Goal: Task Accomplishment & Management: Manage account settings

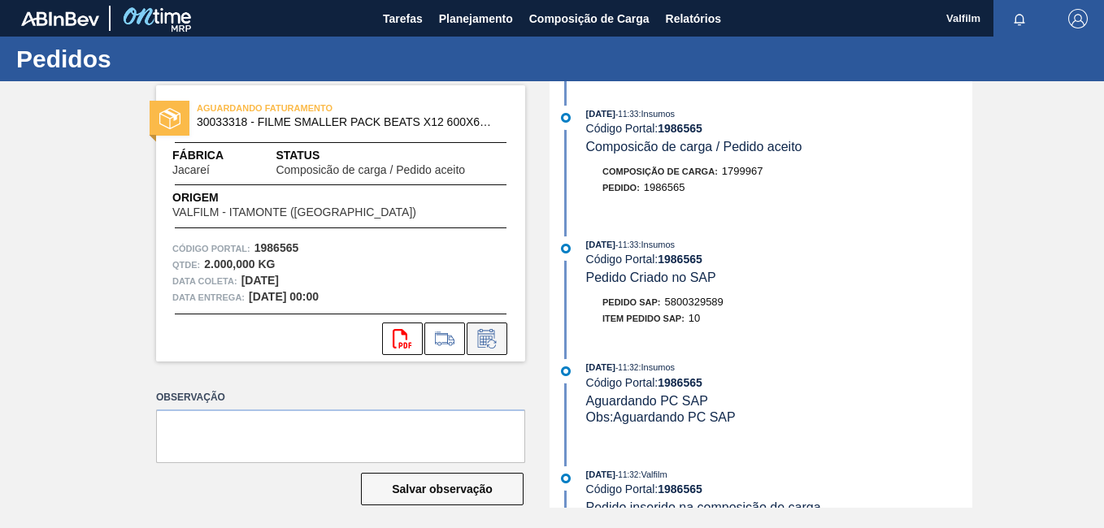
click at [478, 351] on button at bounding box center [486, 339] width 41 height 33
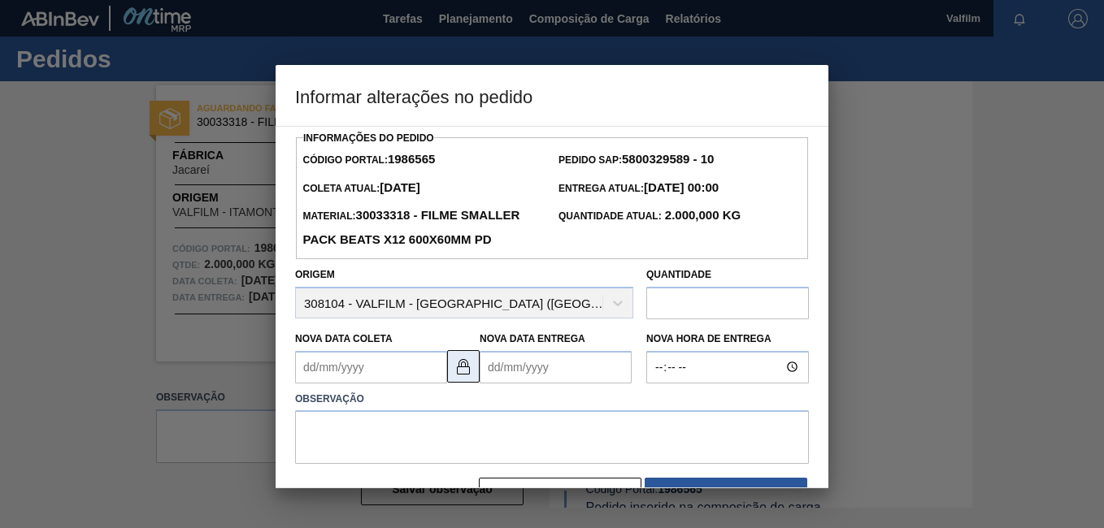
click at [465, 376] on img at bounding box center [463, 367] width 20 height 20
click at [370, 384] on Coleta1986565 "Nova Data Coleta" at bounding box center [371, 367] width 152 height 33
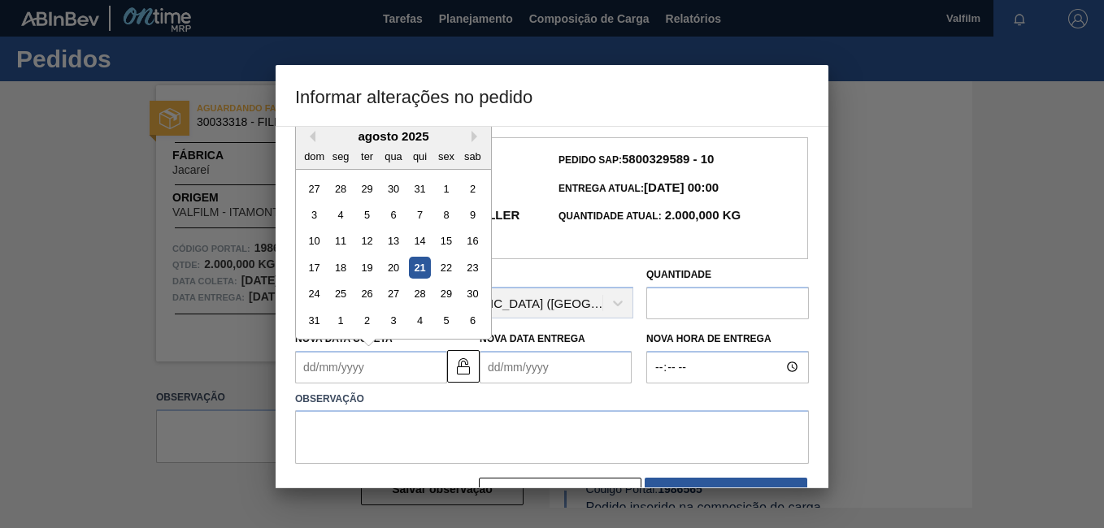
drag, startPoint x: 399, startPoint y: 323, endPoint x: 436, endPoint y: 368, distance: 58.4
click at [400, 305] on div "27" at bounding box center [393, 294] width 22 height 22
type Coleta1986565 "[DATE]"
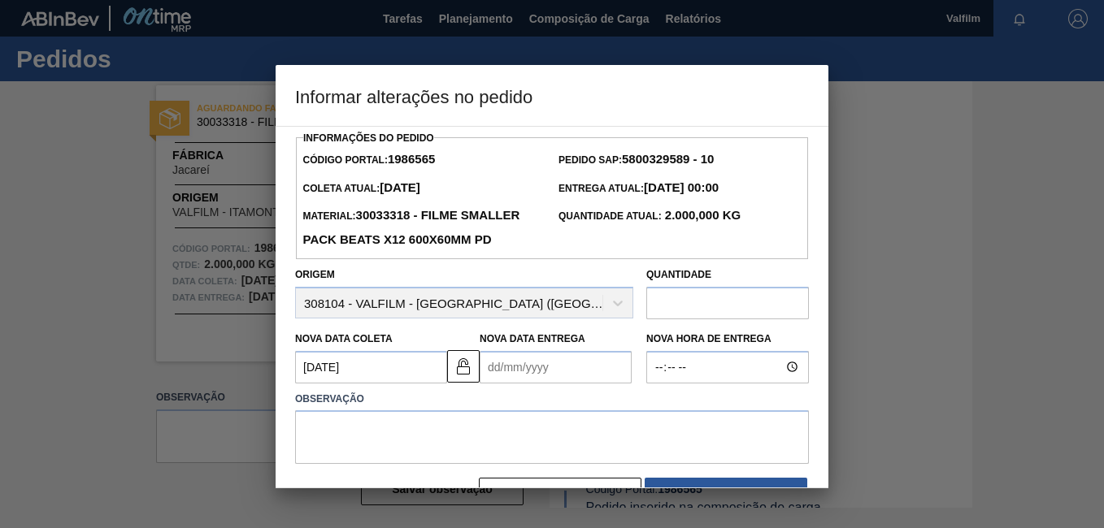
click at [496, 384] on Entrega1986565 "Nova Data Entrega" at bounding box center [555, 367] width 152 height 33
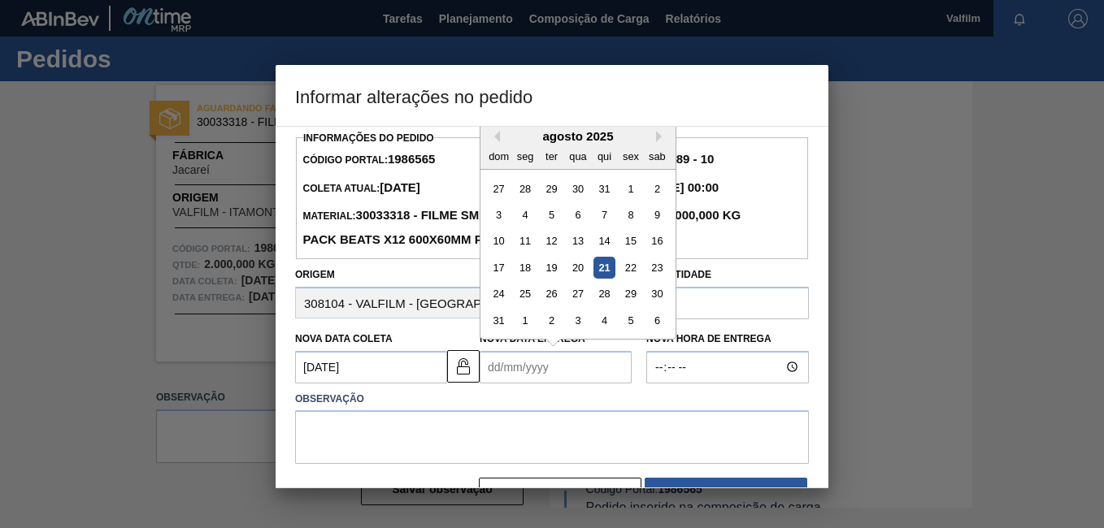
click at [604, 305] on div "28" at bounding box center [604, 294] width 22 height 22
type Entrega1986565 "[DATE]"
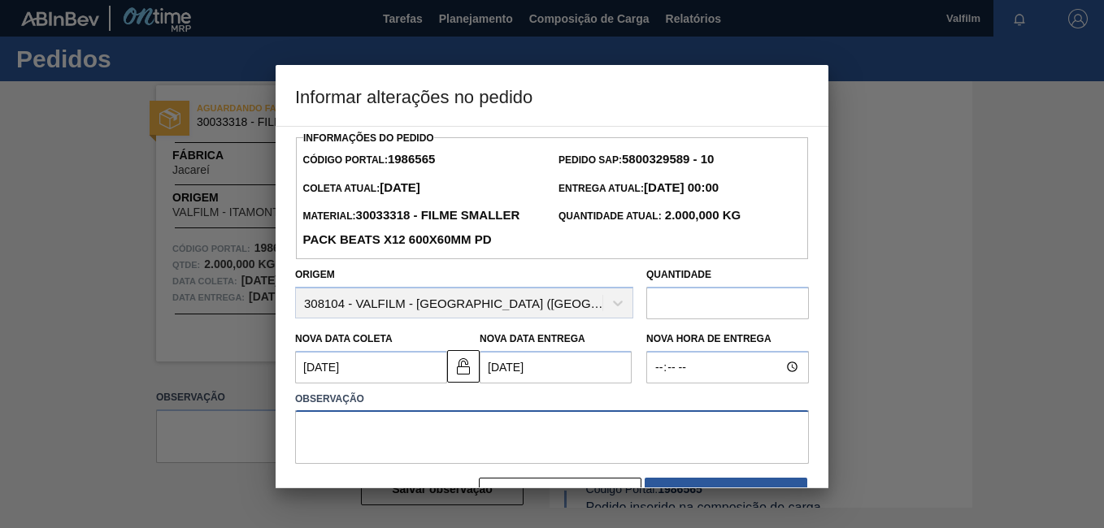
click at [488, 464] on textarea at bounding box center [552, 437] width 514 height 54
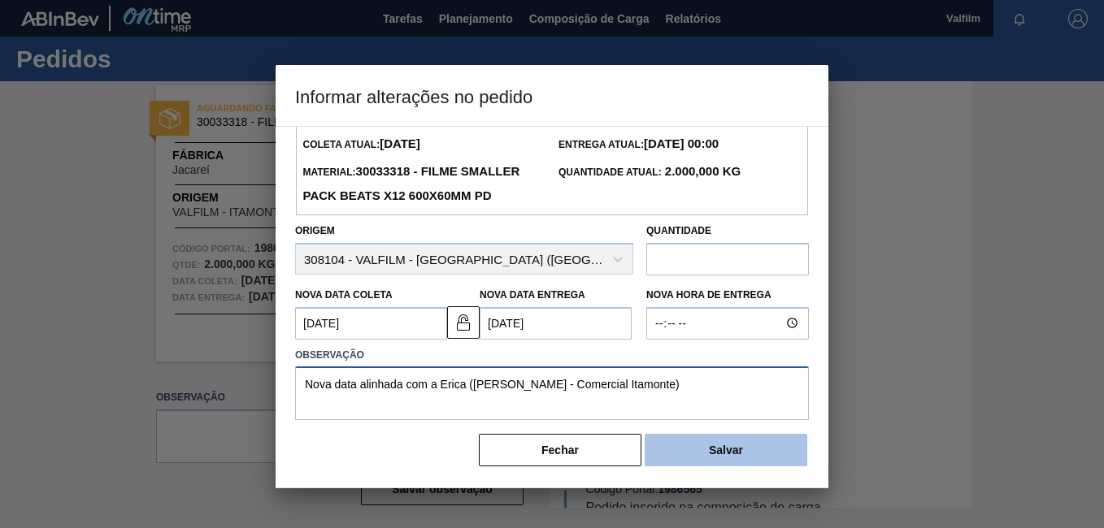
type textarea "Nova data alinhada com a Erica ([PERSON_NAME] - Comercial Itamonte)"
click at [752, 441] on button "Salvar" at bounding box center [725, 450] width 163 height 33
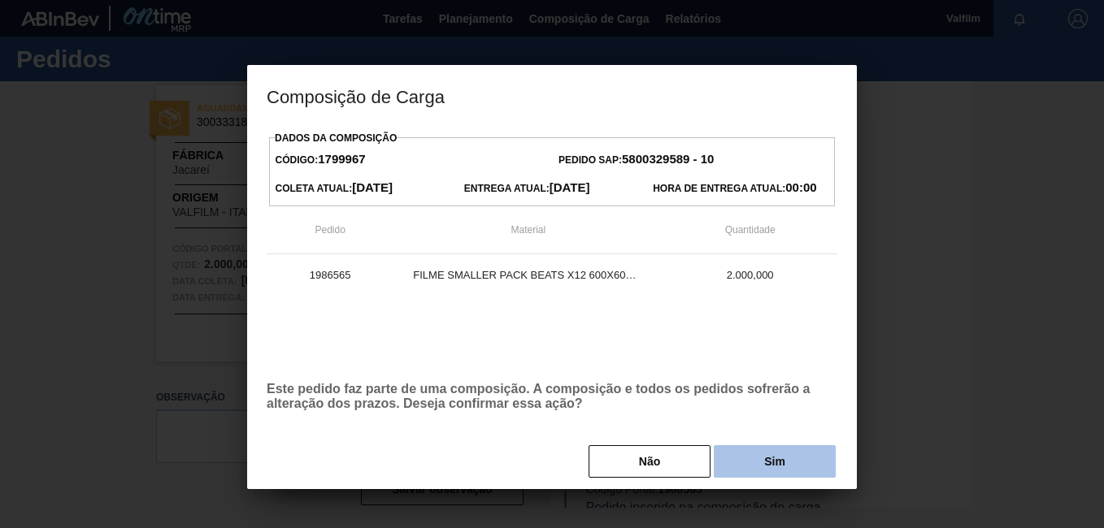
click at [779, 458] on button "Sim" at bounding box center [774, 461] width 122 height 33
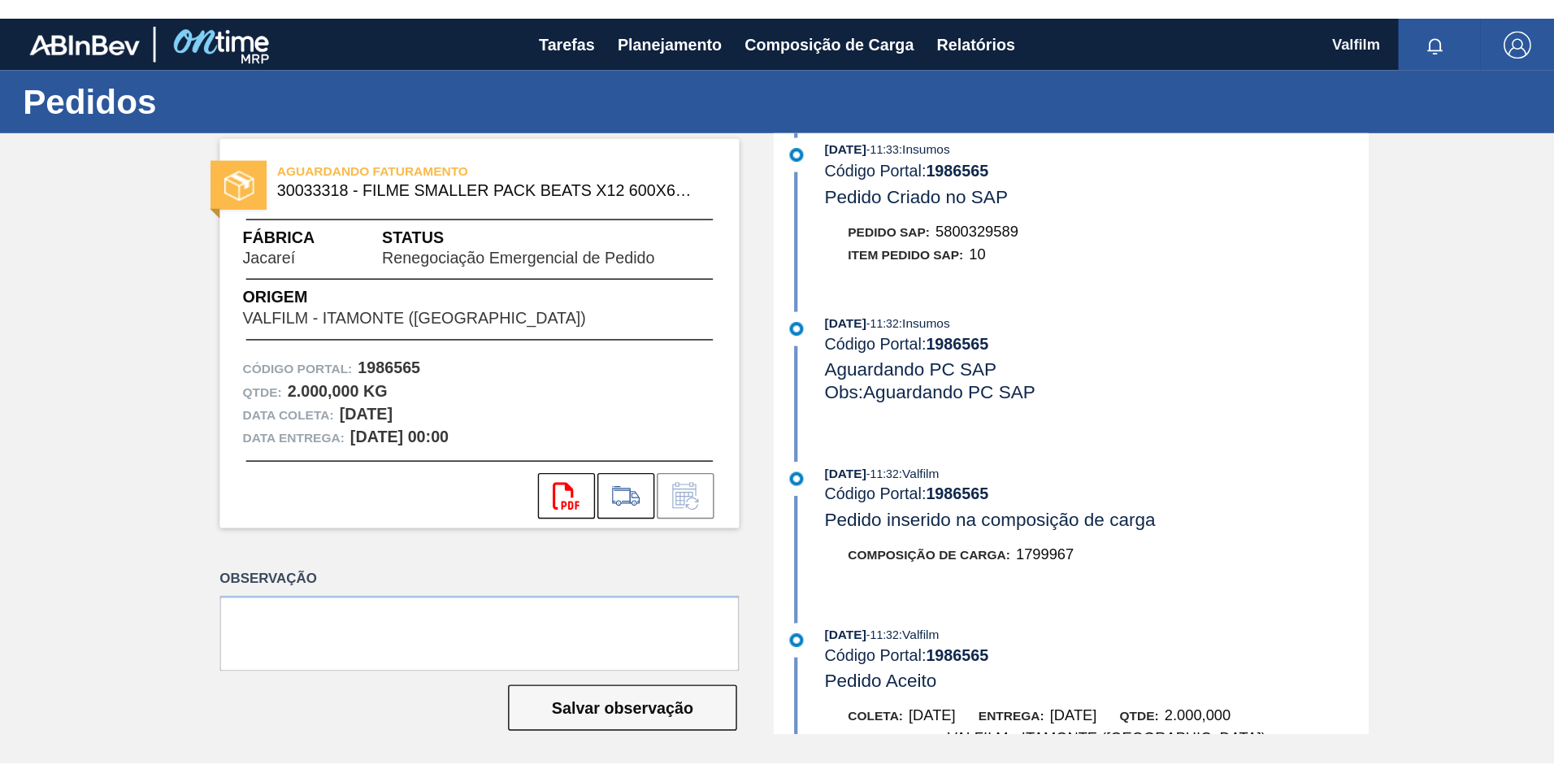
scroll to position [325, 0]
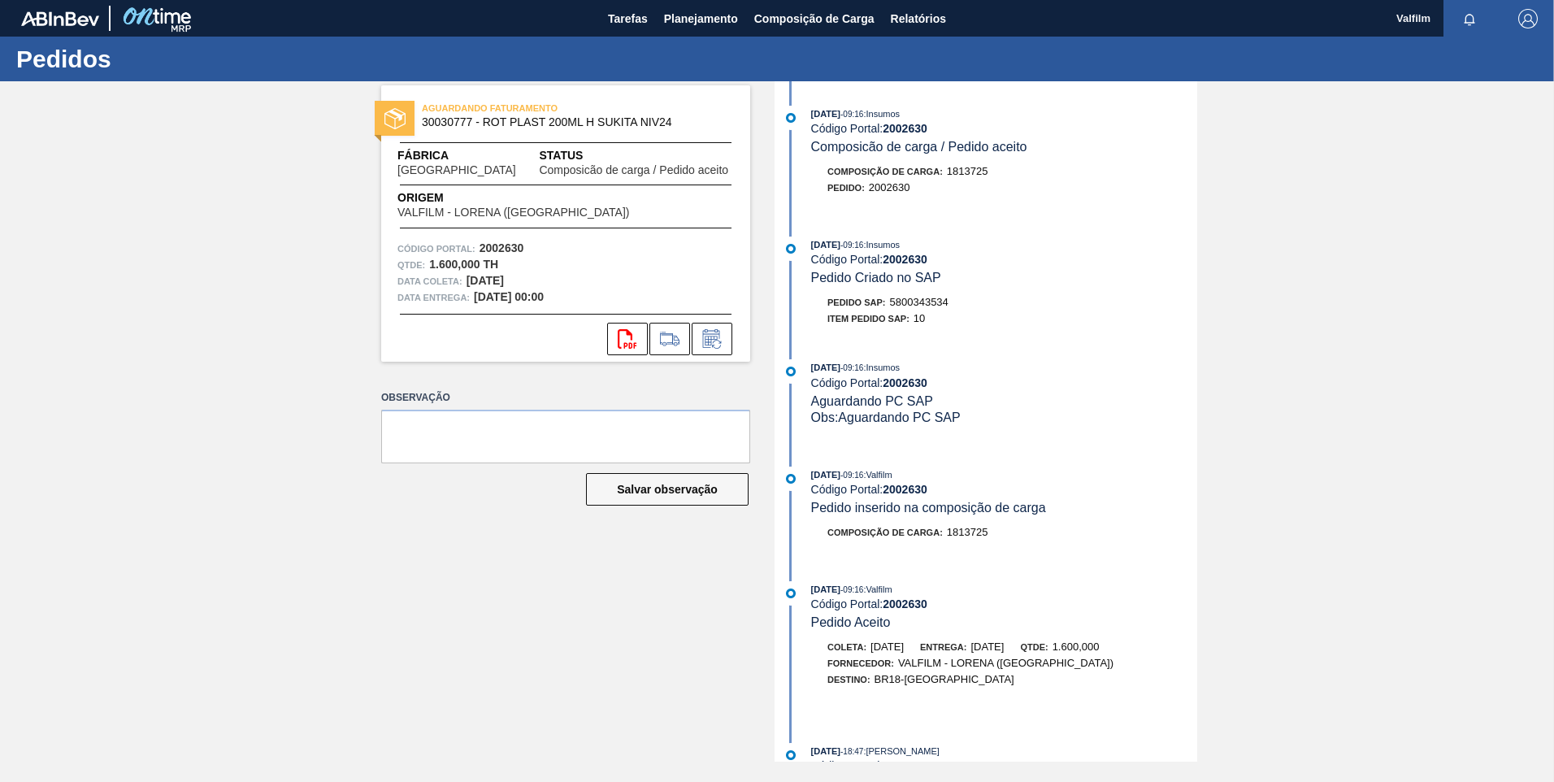
drag, startPoint x: 16, startPoint y: 353, endPoint x: 3, endPoint y: 351, distance: 13.2
click at [15, 353] on div "AGUARDANDO FATURAMENTO 30030777 - ROT PLAST 200ML H SUKITA NIV24 Fábrica Pernam…" at bounding box center [777, 421] width 1554 height 680
